Goal: Manage account settings

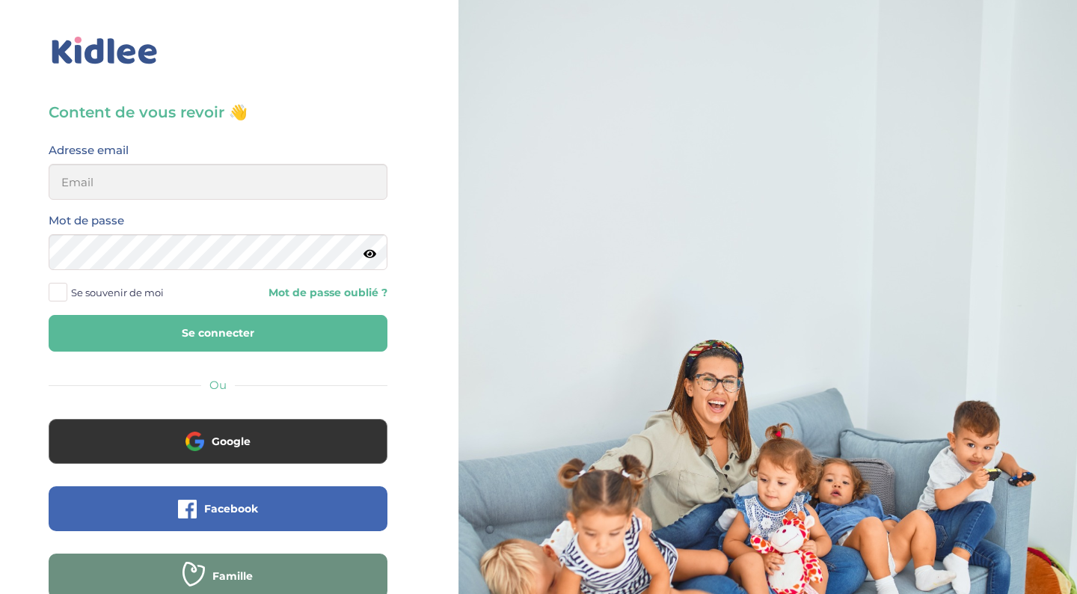
click at [183, 329] on button "Se connecter" at bounding box center [218, 333] width 339 height 37
click at [361, 179] on input "email" at bounding box center [218, 182] width 339 height 36
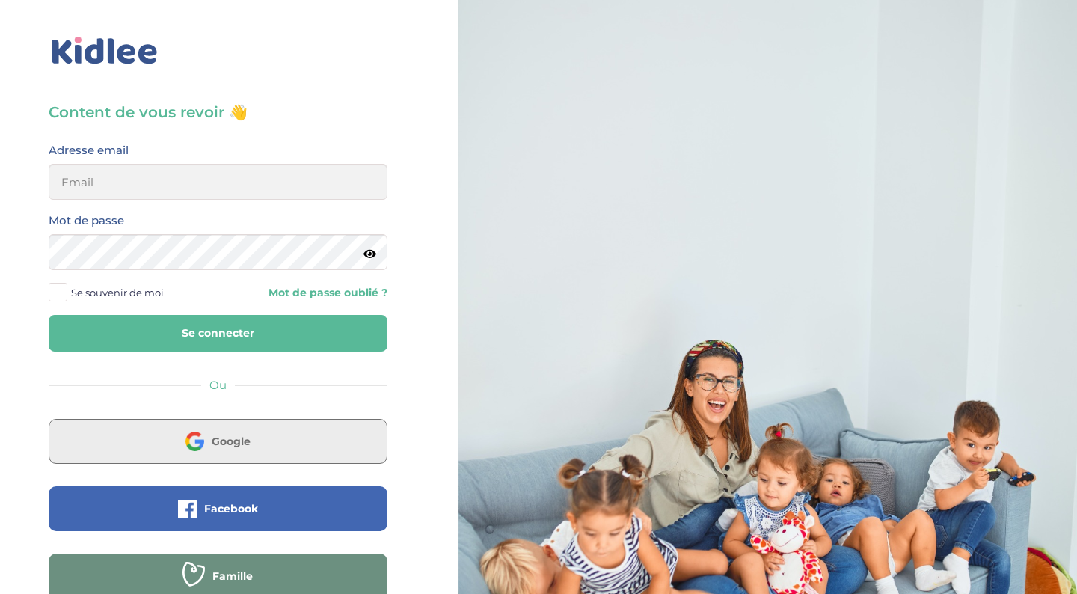
click at [210, 444] on button "Google" at bounding box center [218, 441] width 339 height 45
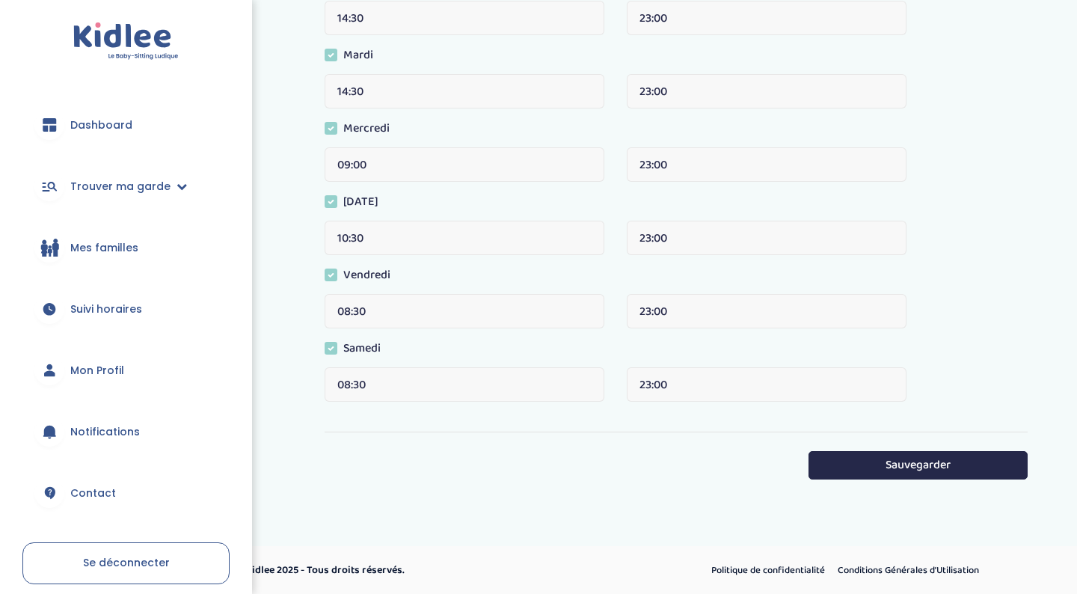
click at [106, 366] on span "Mon Profil" at bounding box center [97, 371] width 54 height 16
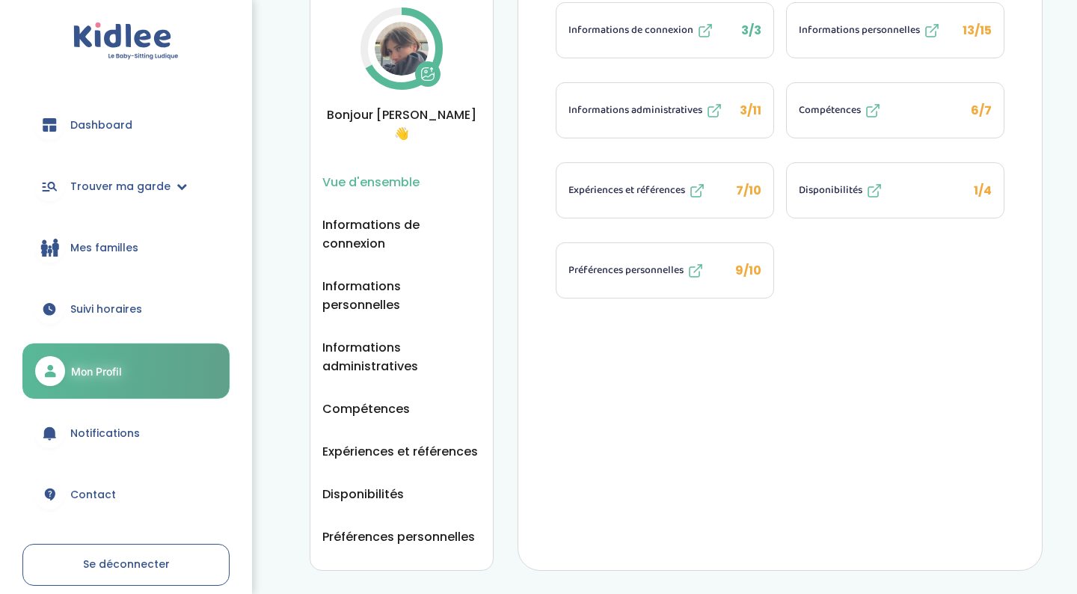
scroll to position [78, 0]
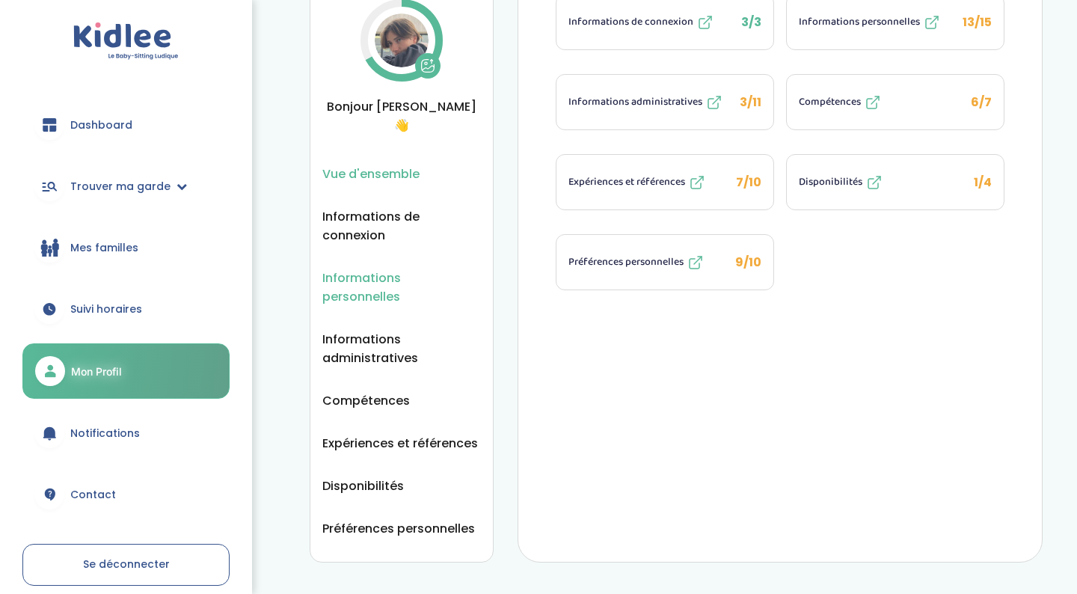
click at [402, 268] on span "Informations personnelles" at bounding box center [401, 286] width 158 height 37
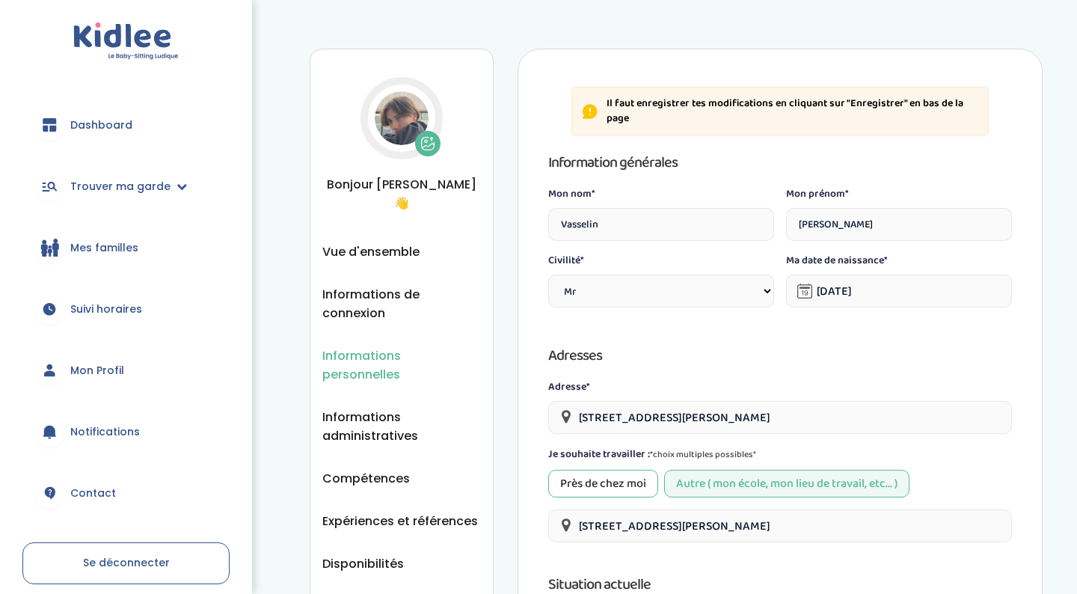
select select "0"
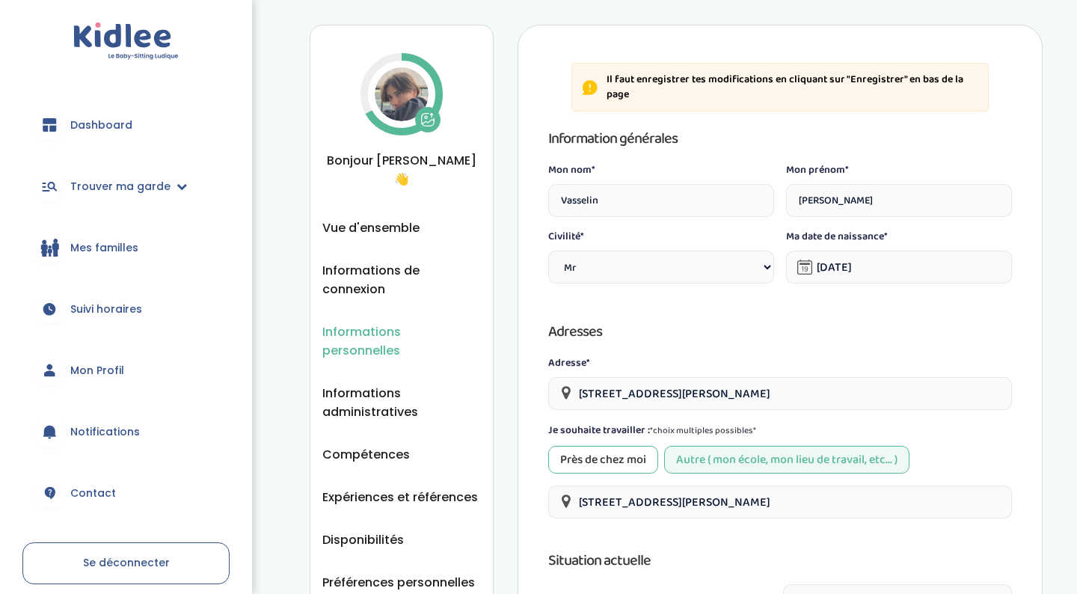
scroll to position [19, 0]
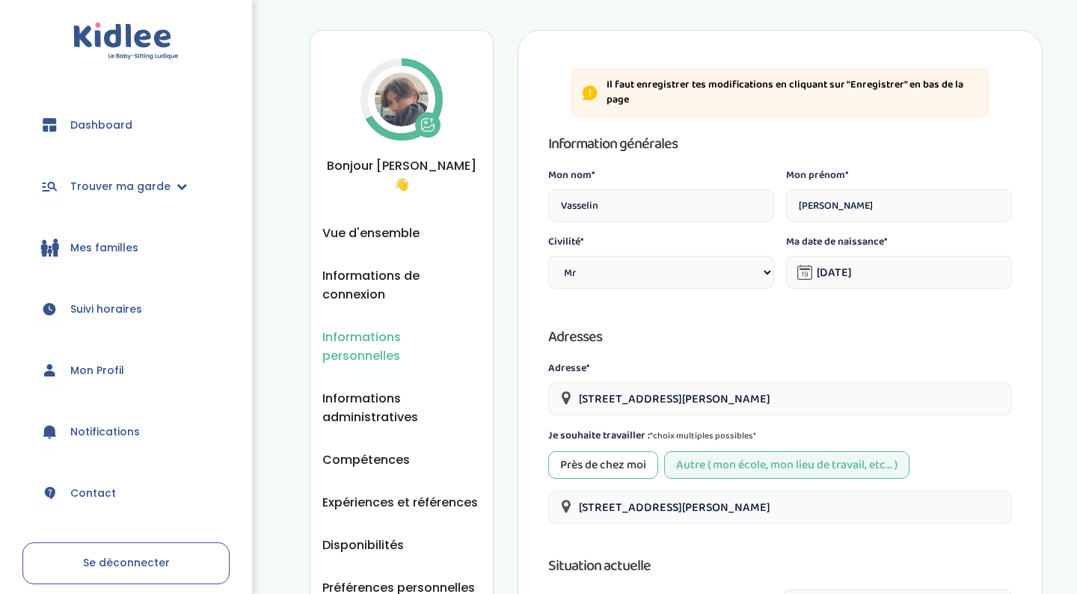
click at [713, 90] on p "Il faut enregistrer tes modifications en cliquant sur "Enregistrer" en bas de l…" at bounding box center [792, 92] width 372 height 29
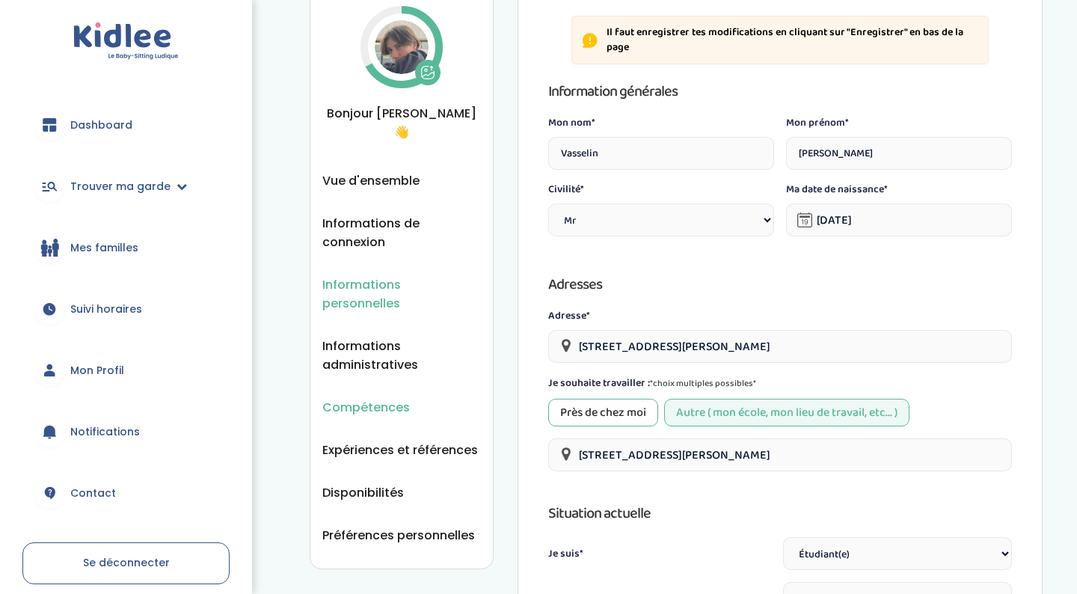
scroll to position [37, 0]
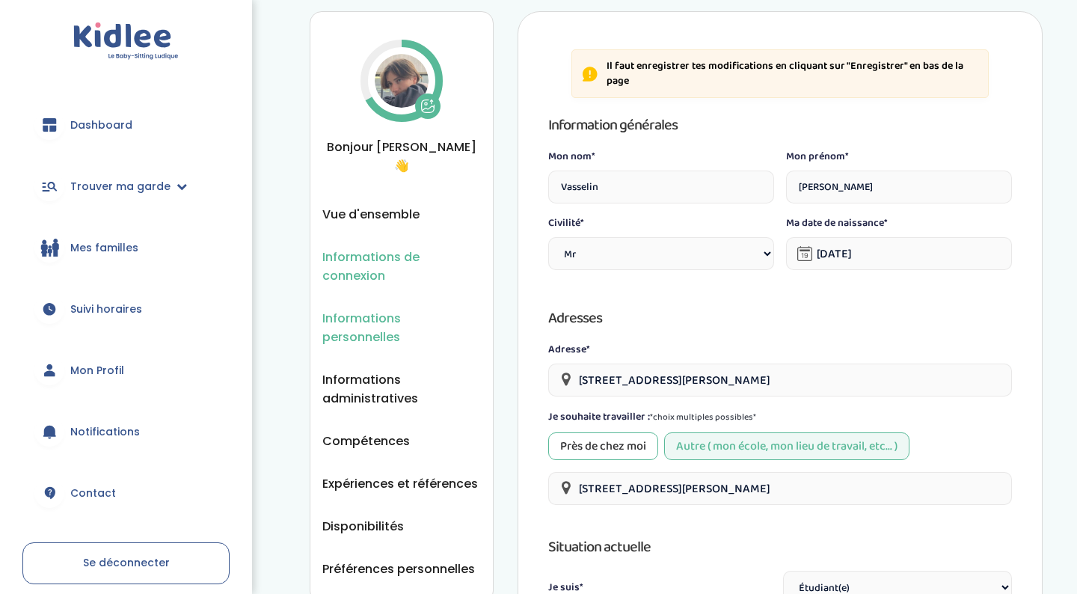
click at [379, 250] on span "Informations de connexion" at bounding box center [401, 265] width 158 height 37
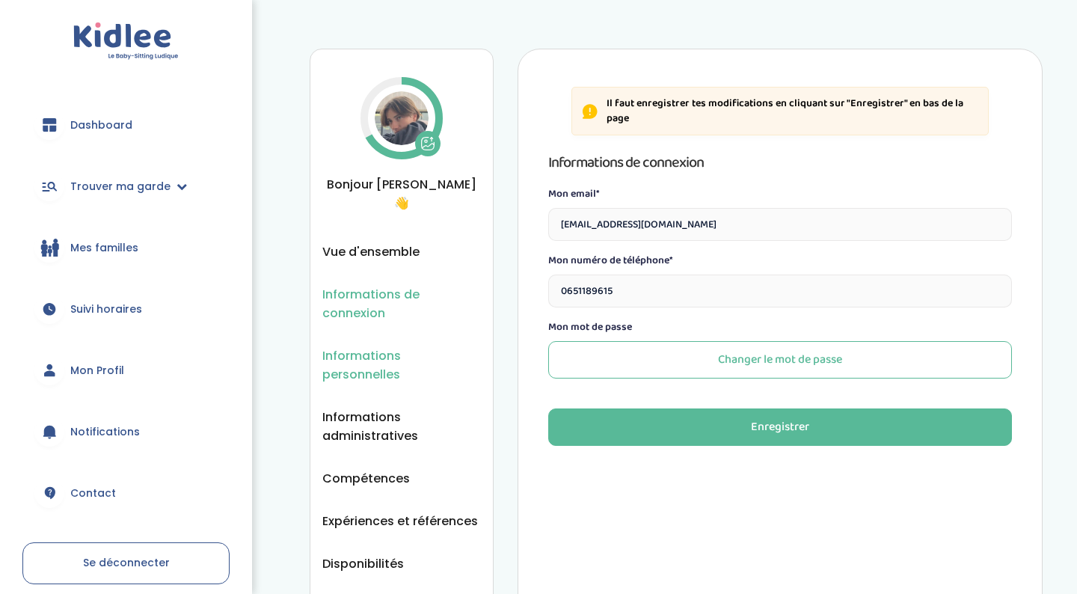
click at [398, 346] on span "Informations personnelles" at bounding box center [401, 364] width 158 height 37
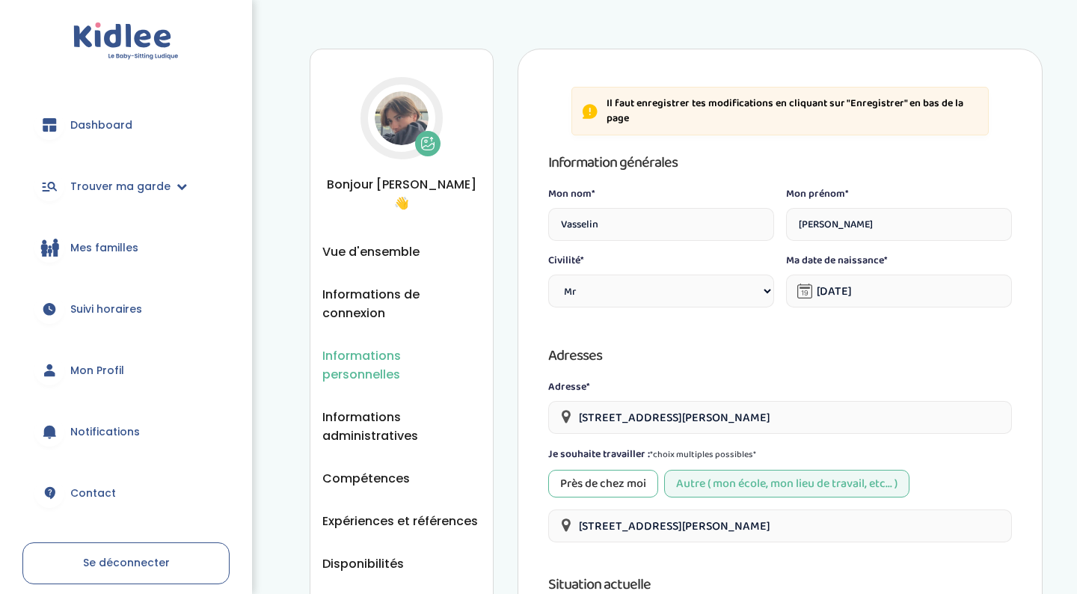
select select "0"
click at [683, 101] on p "Il faut enregistrer tes modifications en cliquant sur "Enregistrer" en bas de l…" at bounding box center [792, 110] width 372 height 29
